Goal: Find specific page/section: Find specific page/section

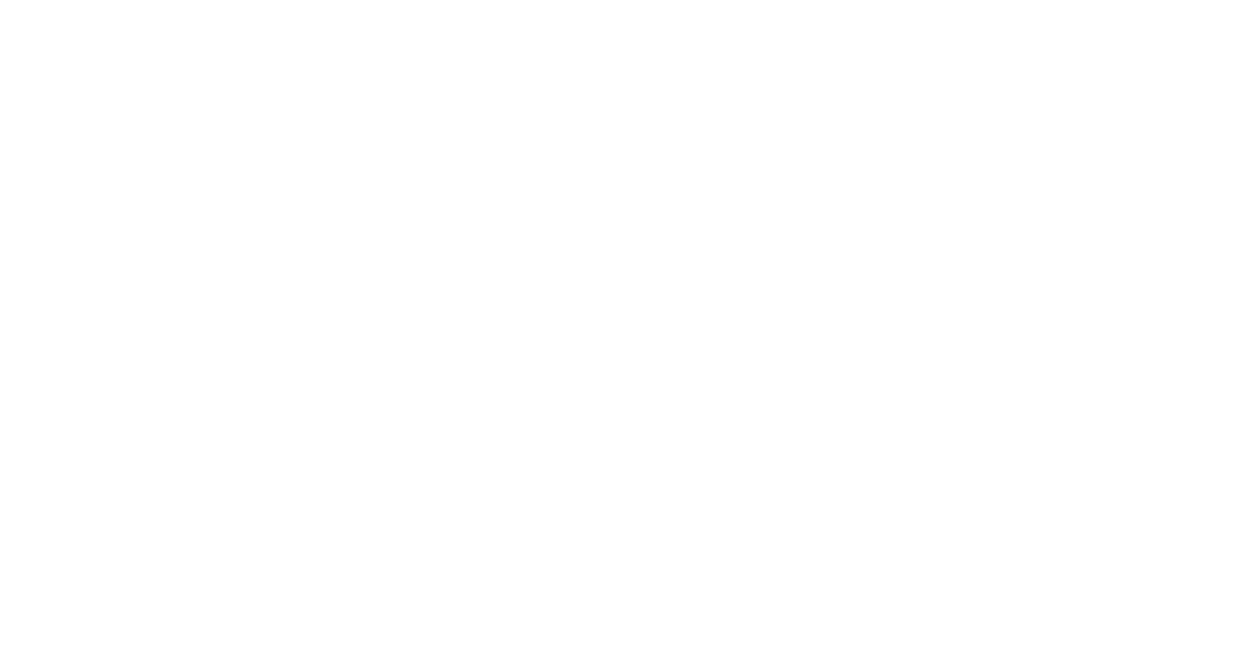
select select "Song"
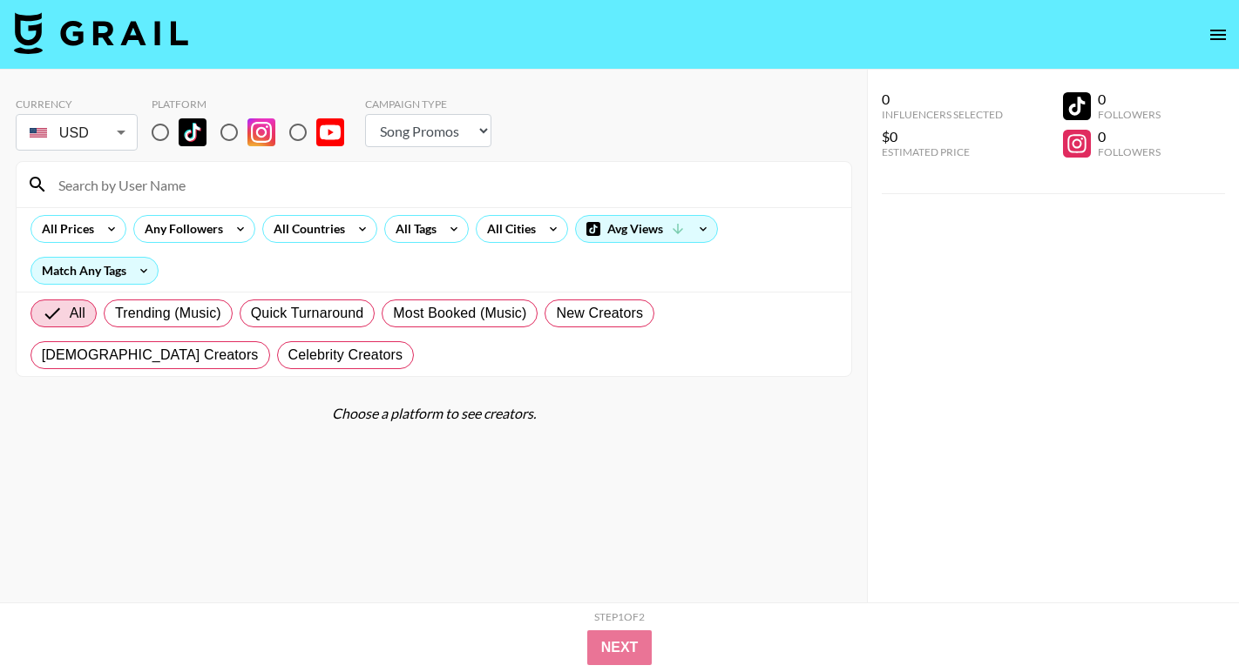
click at [297, 132] on input "radio" at bounding box center [298, 132] width 37 height 37
radio input "true"
click at [297, 132] on input "radio" at bounding box center [298, 132] width 37 height 37
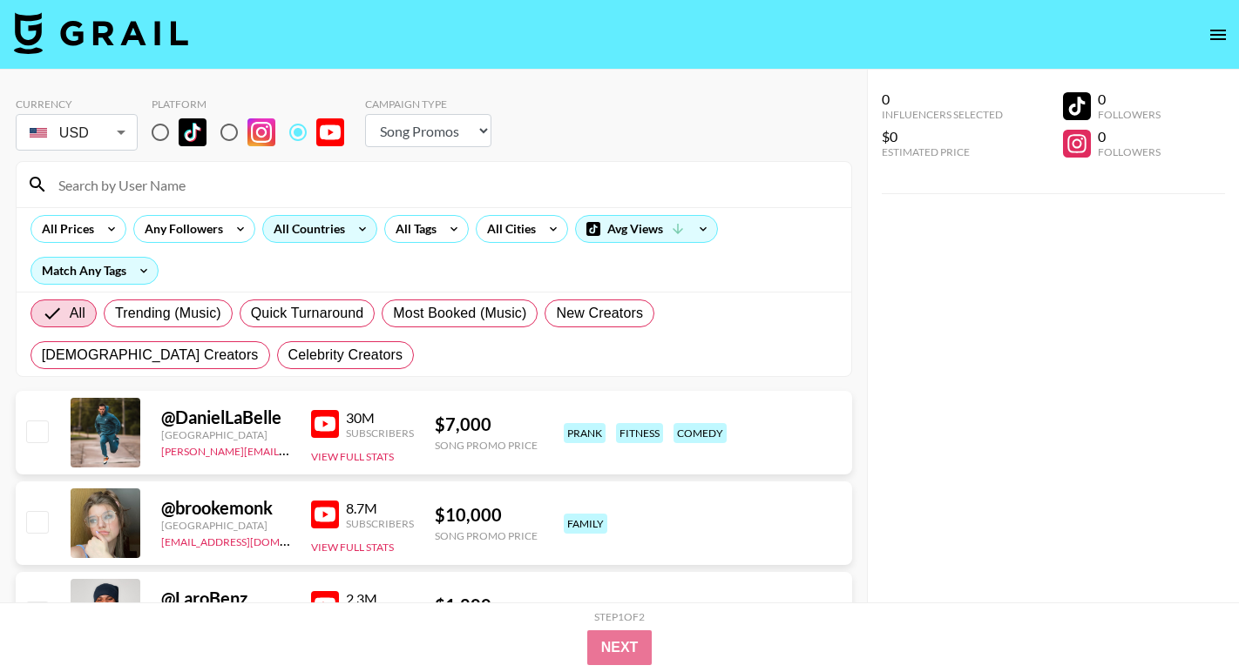
click at [341, 224] on div "All Countries" at bounding box center [305, 229] width 85 height 26
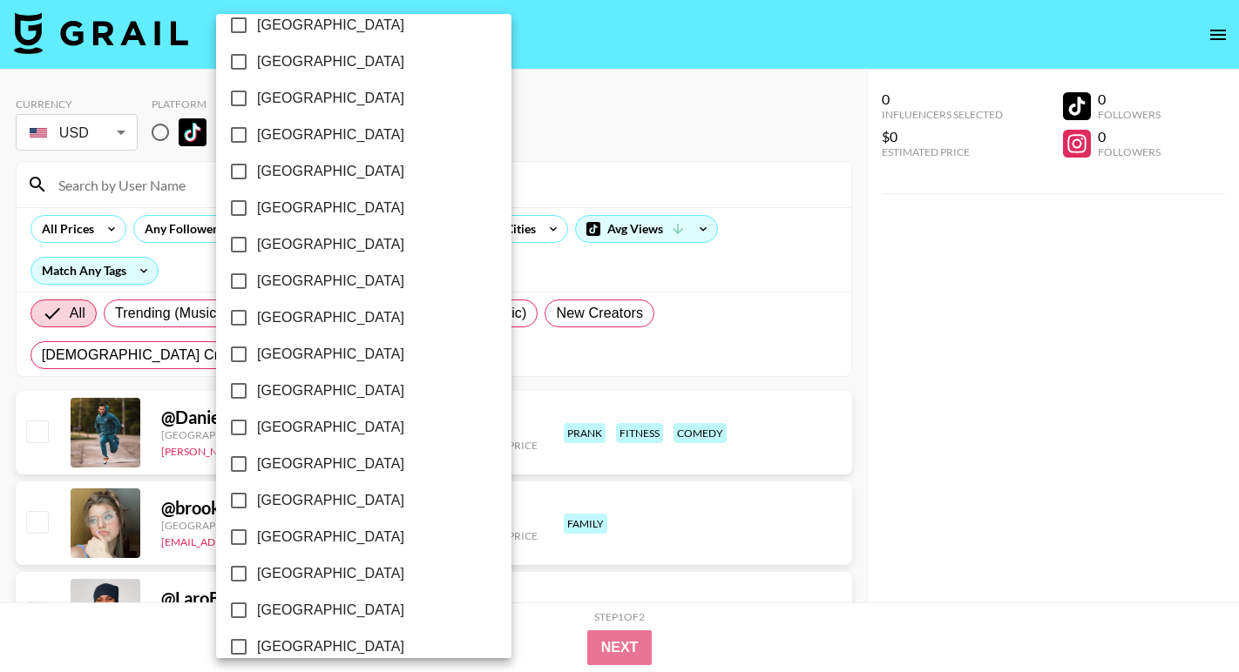
scroll to position [1359, 0]
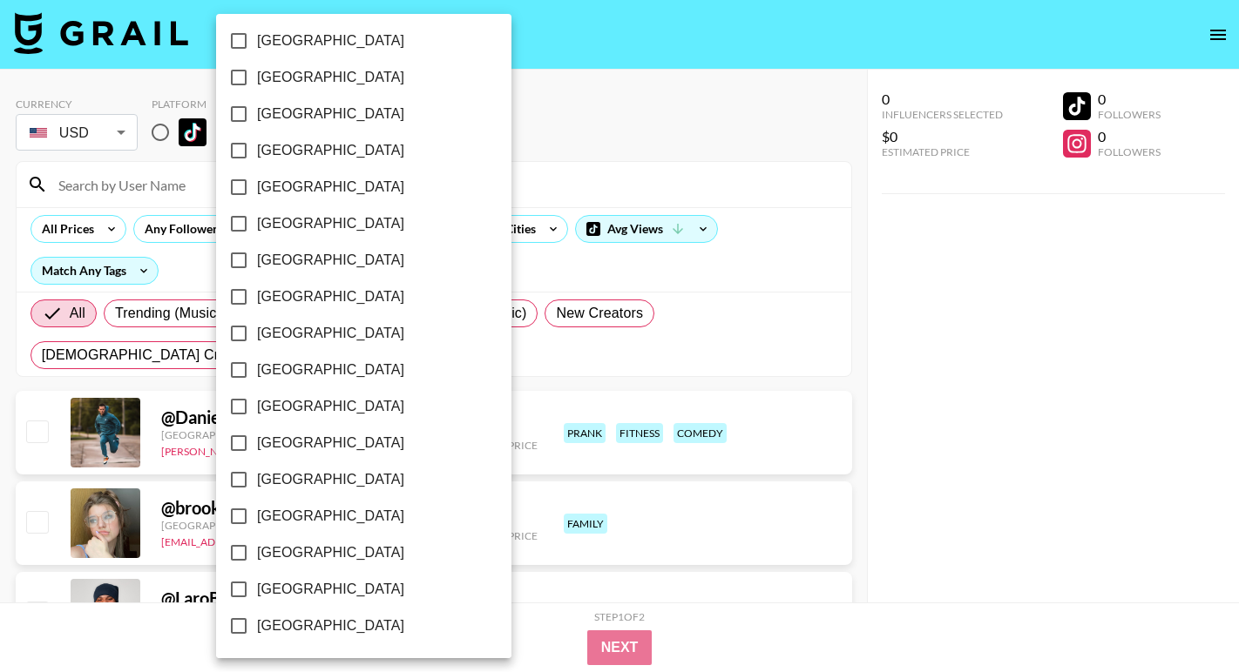
click at [726, 305] on div at bounding box center [619, 336] width 1239 height 672
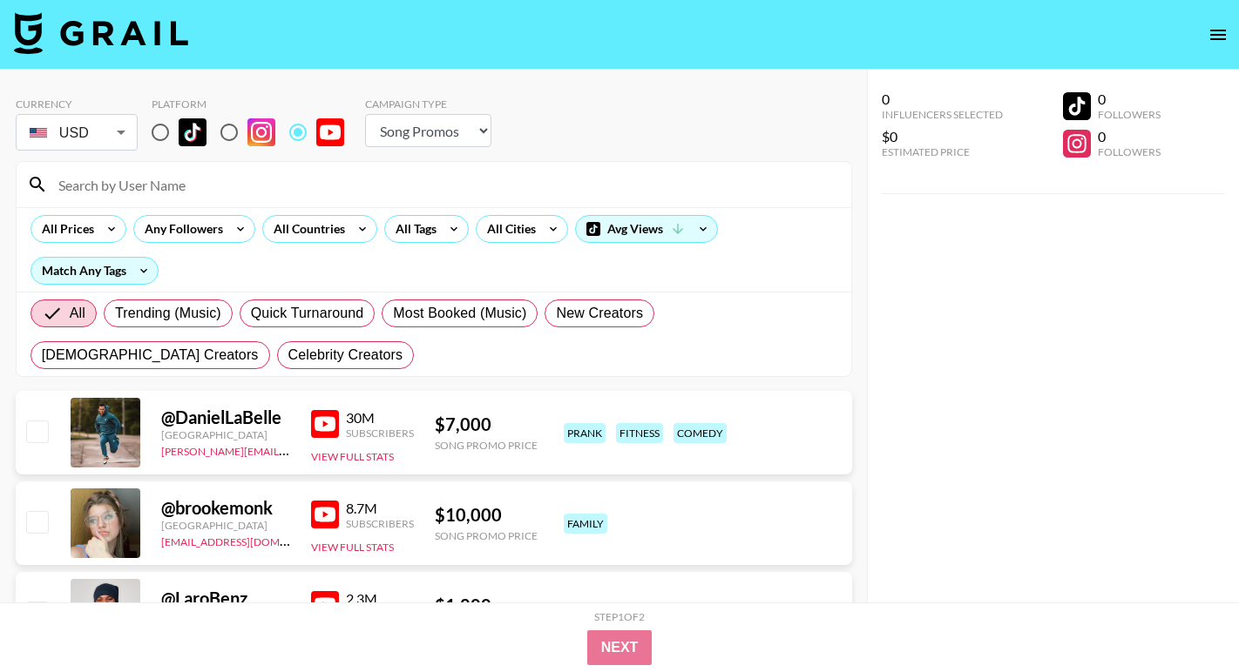
click at [447, 244] on div "All Prices Any Followers All Countries All Tags All Cities Avg Views Match Any …" at bounding box center [434, 249] width 834 height 84
click at [435, 231] on div "All Tags" at bounding box center [412, 229] width 55 height 26
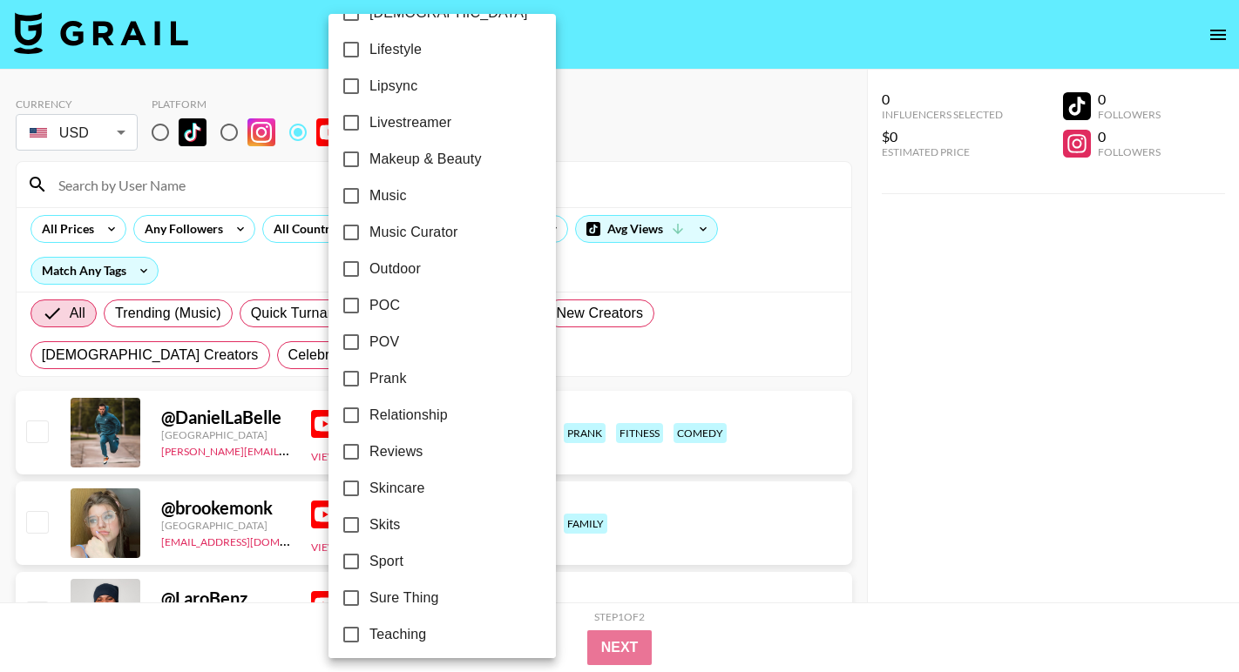
scroll to position [888, 0]
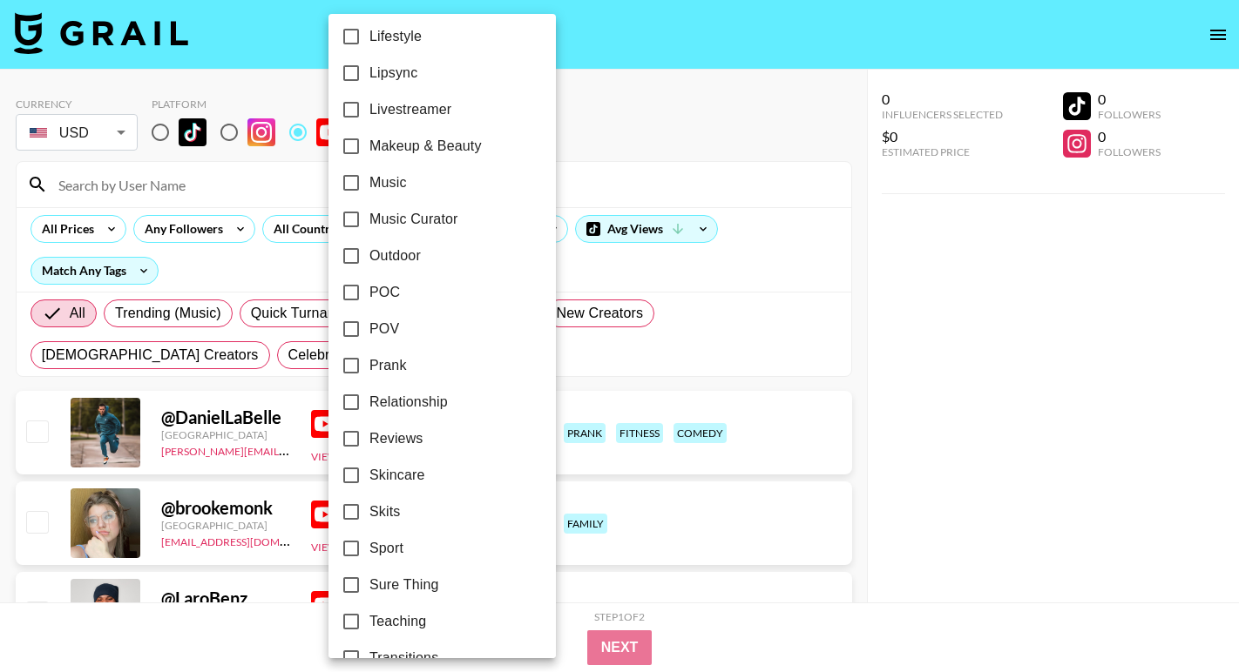
click at [872, 449] on div at bounding box center [619, 336] width 1239 height 672
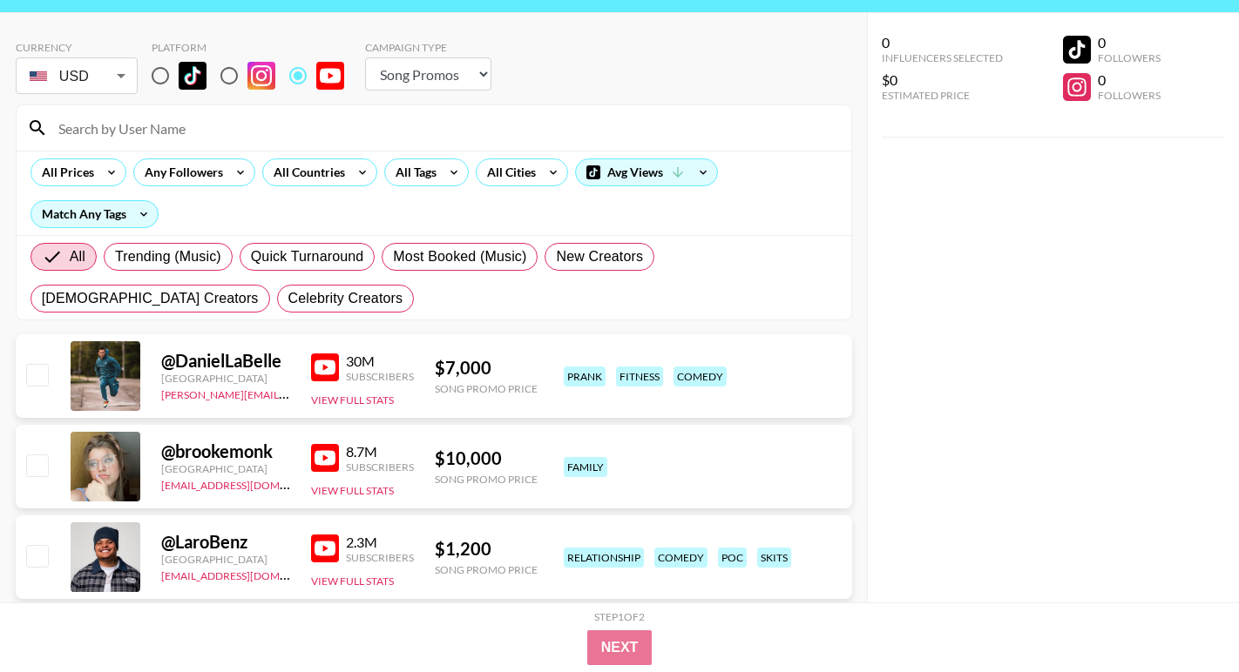
scroll to position [0, 0]
